Goal: Task Accomplishment & Management: Use online tool/utility

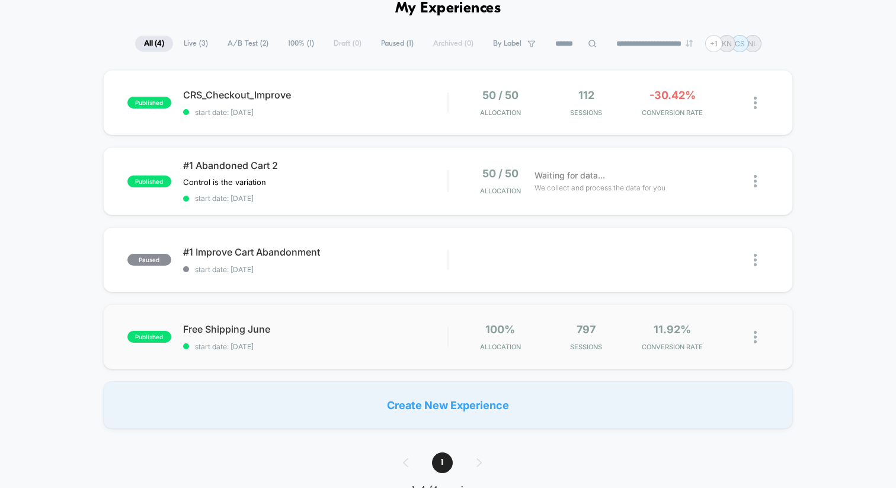
scroll to position [60, 0]
click at [236, 93] on span "CRS_Checkout_Improve Click to edit experience details" at bounding box center [315, 94] width 264 height 12
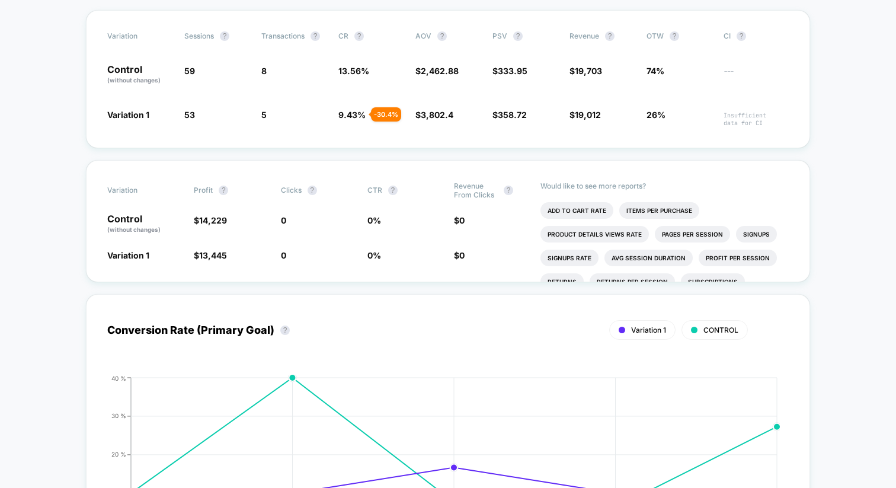
scroll to position [232, 0]
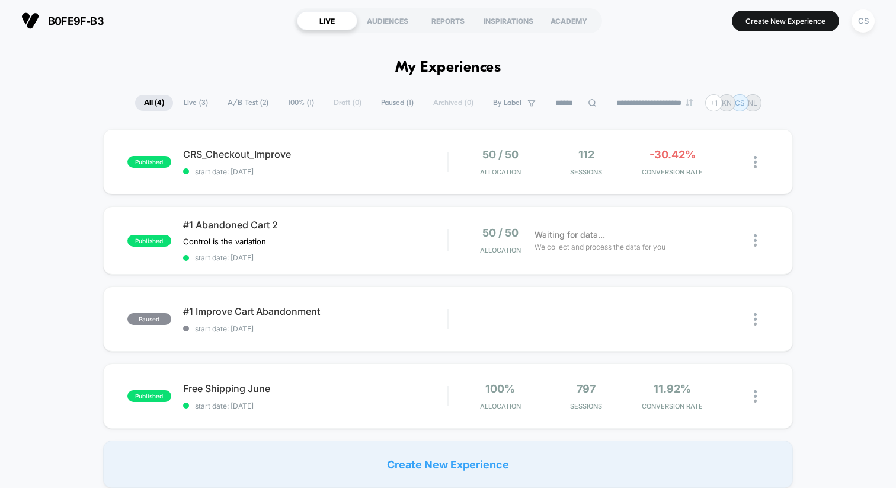
scroll to position [17, 0]
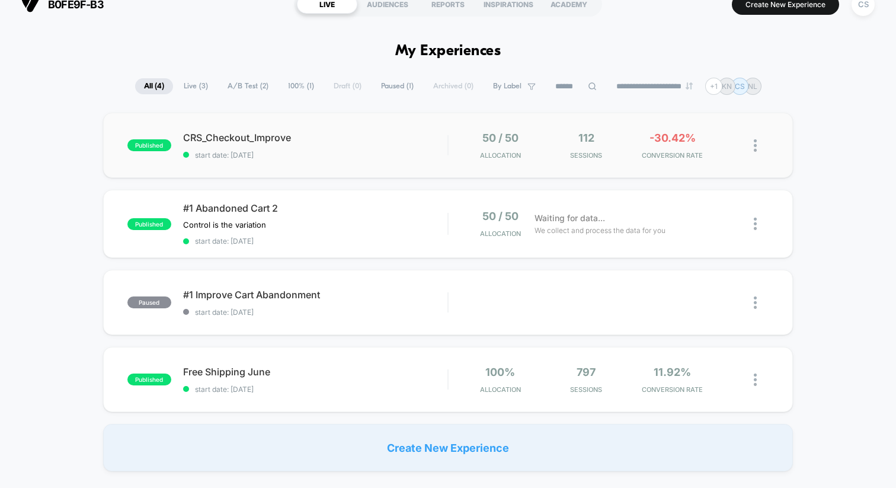
click at [467, 139] on div "50 / 50 Allocation" at bounding box center [500, 146] width 80 height 28
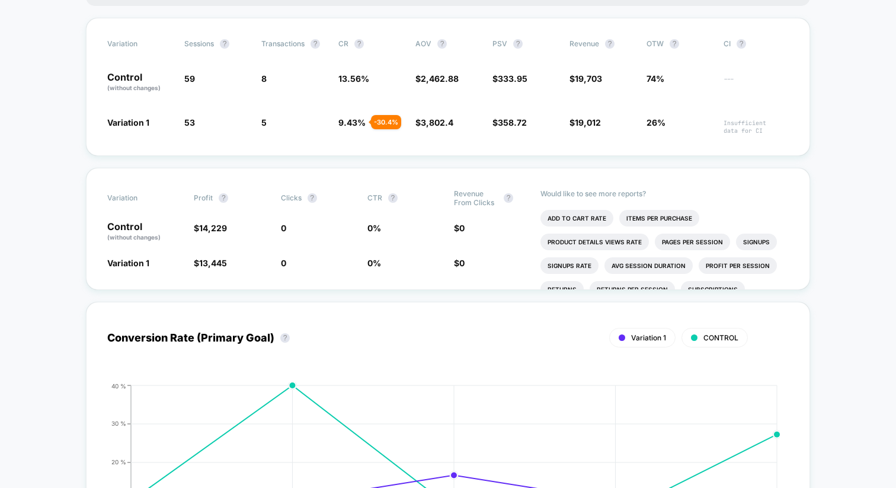
scroll to position [217, 0]
